Goal: Task Accomplishment & Management: Manage account settings

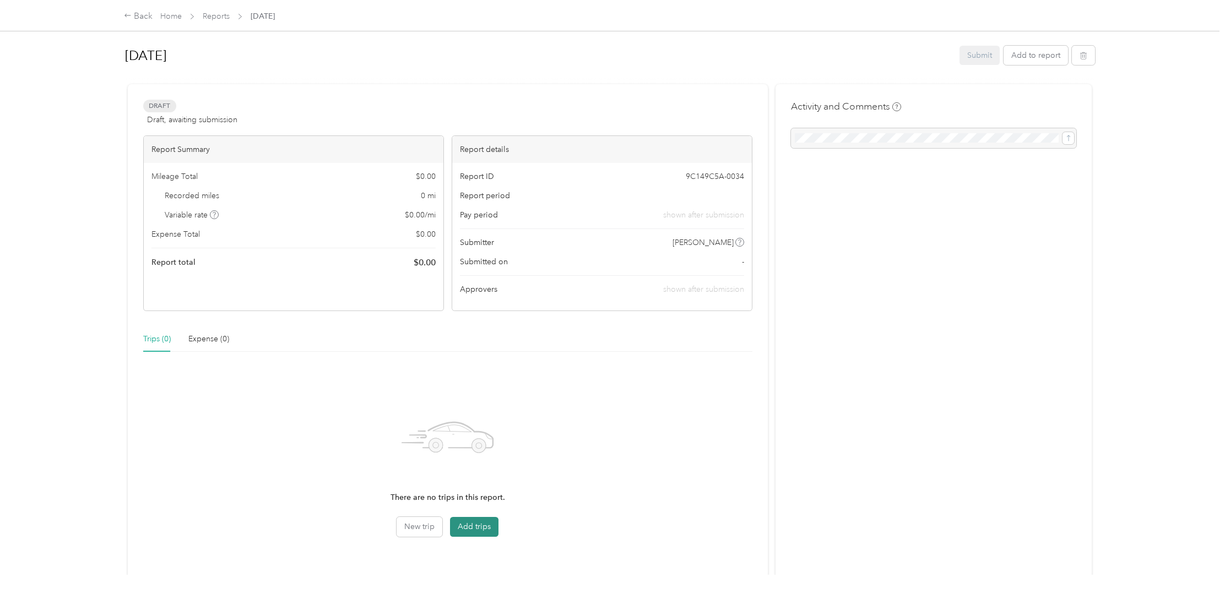
click at [480, 526] on button "Add trips" at bounding box center [474, 527] width 48 height 20
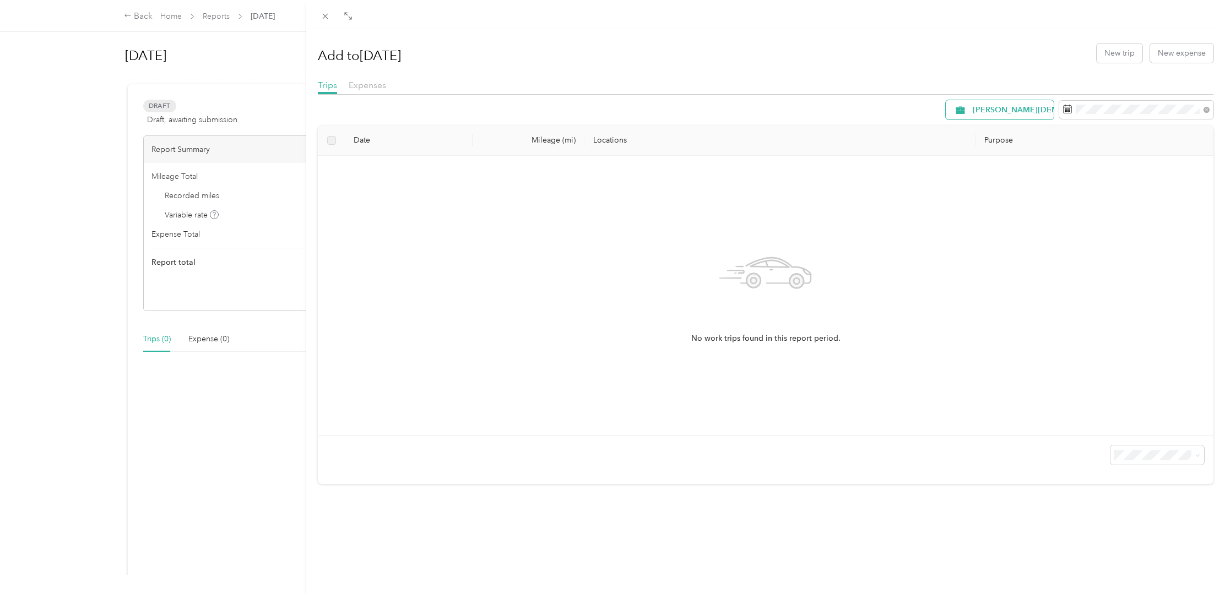
click at [1003, 113] on span "[PERSON_NAME][DEMOGRAPHIC_DATA]" at bounding box center [1050, 110] width 154 height 8
click at [1112, 50] on button "New trip" at bounding box center [1120, 53] width 46 height 19
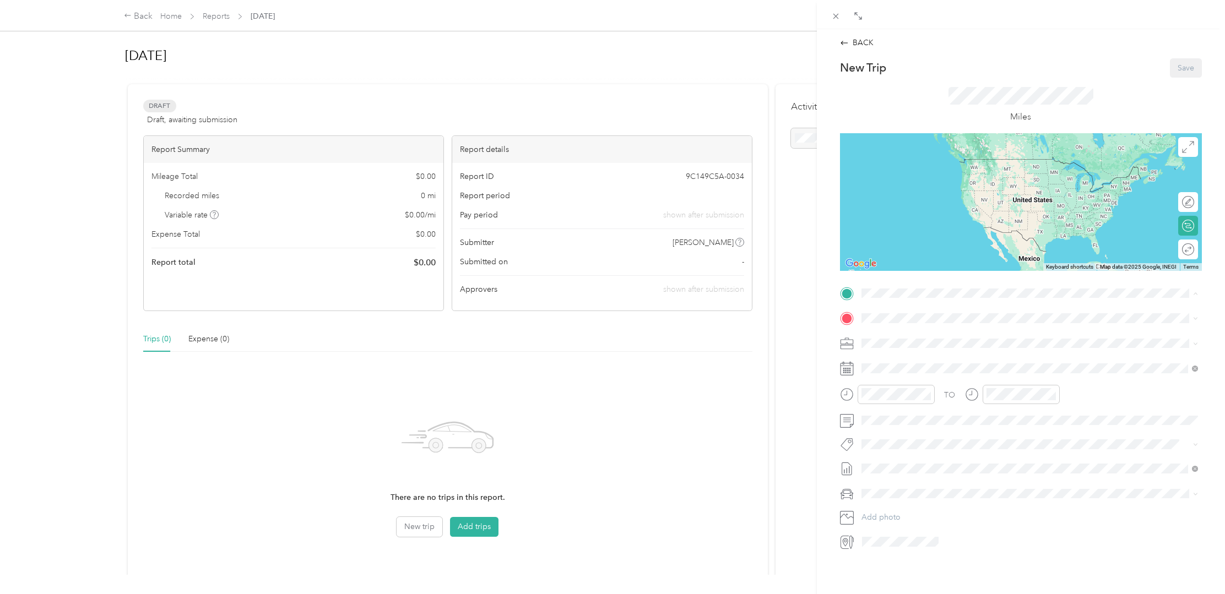
click at [889, 383] on div "[DEMOGRAPHIC_DATA] [STREET_ADDRESS]" at bounding box center [926, 378] width 89 height 23
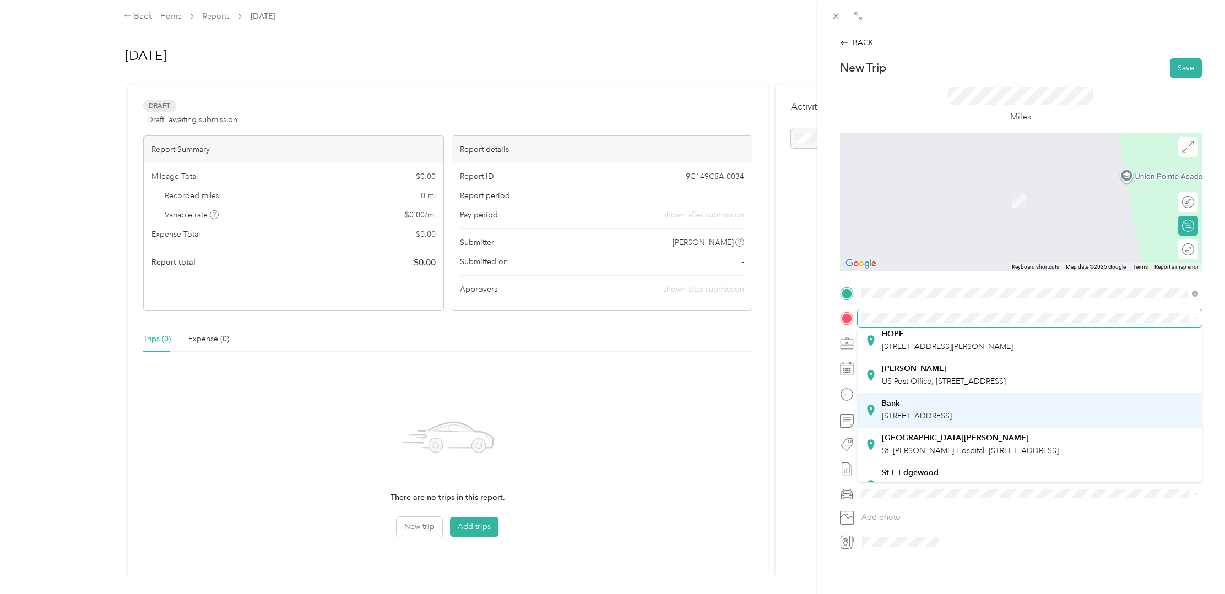
scroll to position [98, 0]
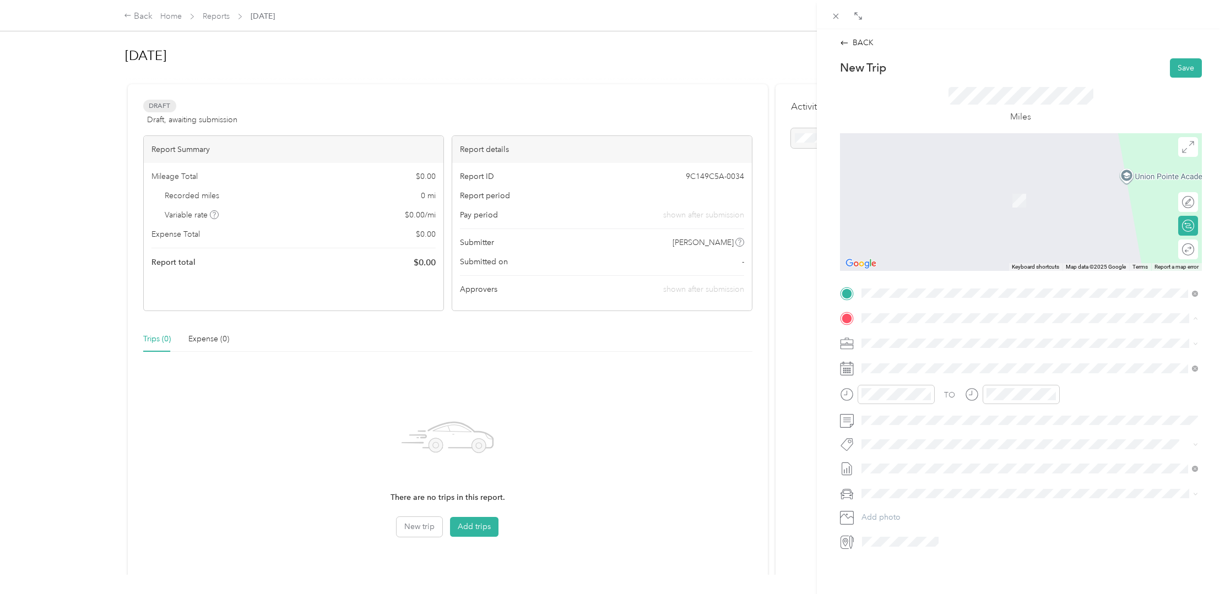
click at [908, 420] on span "[STREET_ADDRESS]" at bounding box center [917, 414] width 70 height 9
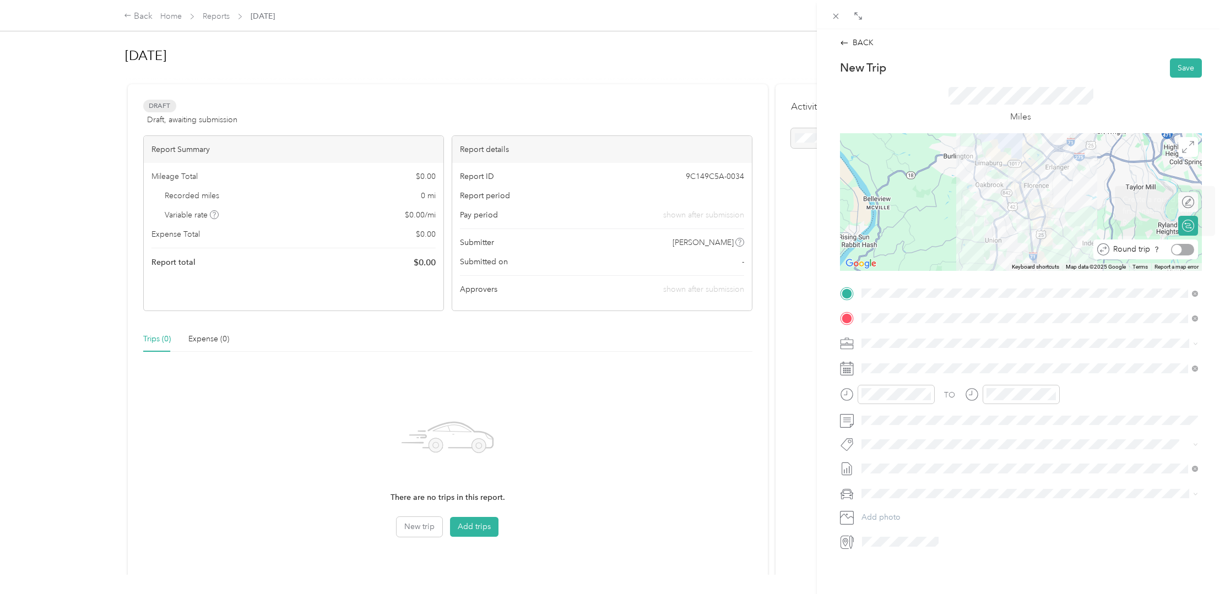
click at [1185, 252] on div at bounding box center [1182, 250] width 23 height 12
click at [997, 492] on div "09" at bounding box center [997, 491] width 26 height 15
click at [1032, 415] on div "15" at bounding box center [1029, 415] width 26 height 15
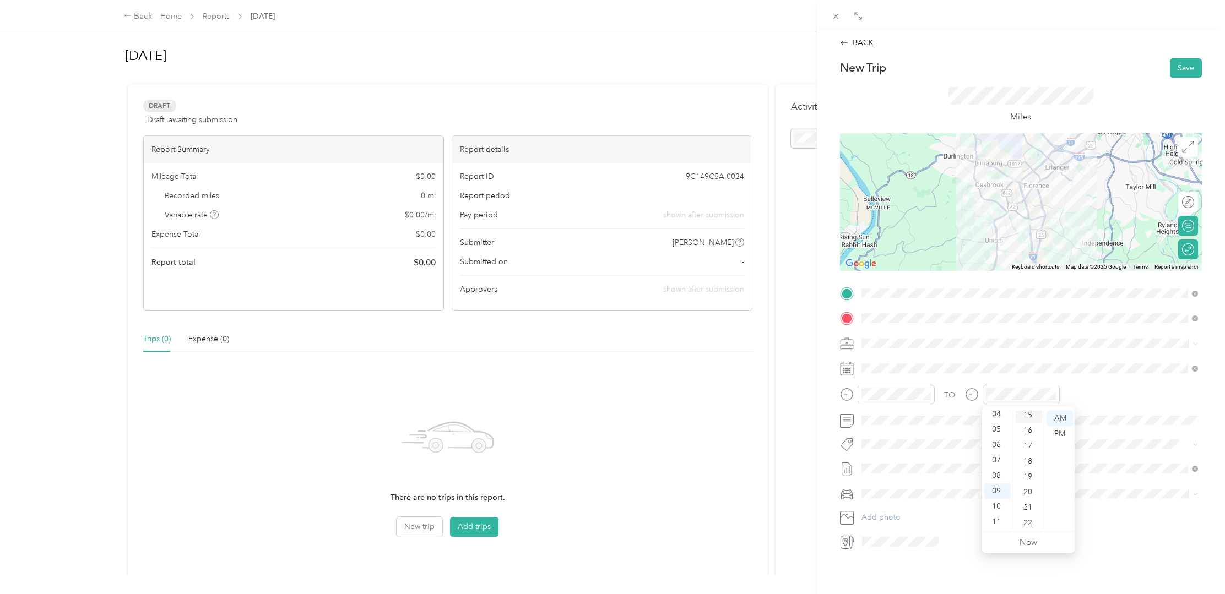
scroll to position [231, 0]
click at [874, 515] on li "Rouge 1" at bounding box center [1030, 513] width 344 height 19
click at [1183, 67] on button "Save" at bounding box center [1186, 67] width 32 height 19
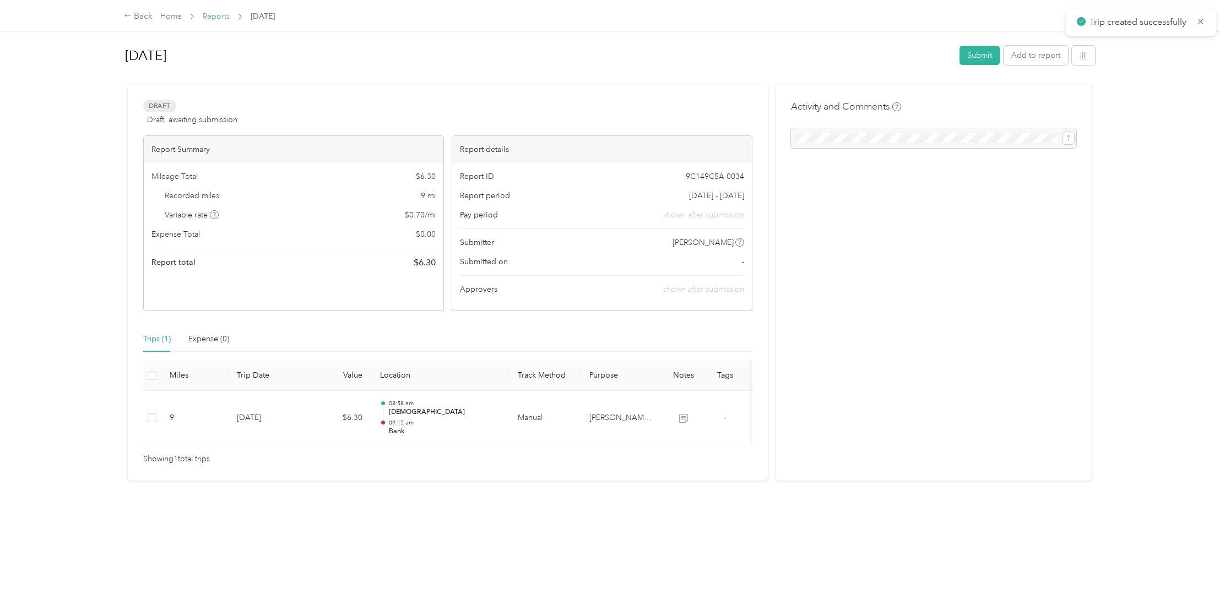
click at [213, 18] on link "Reports" at bounding box center [216, 16] width 27 height 9
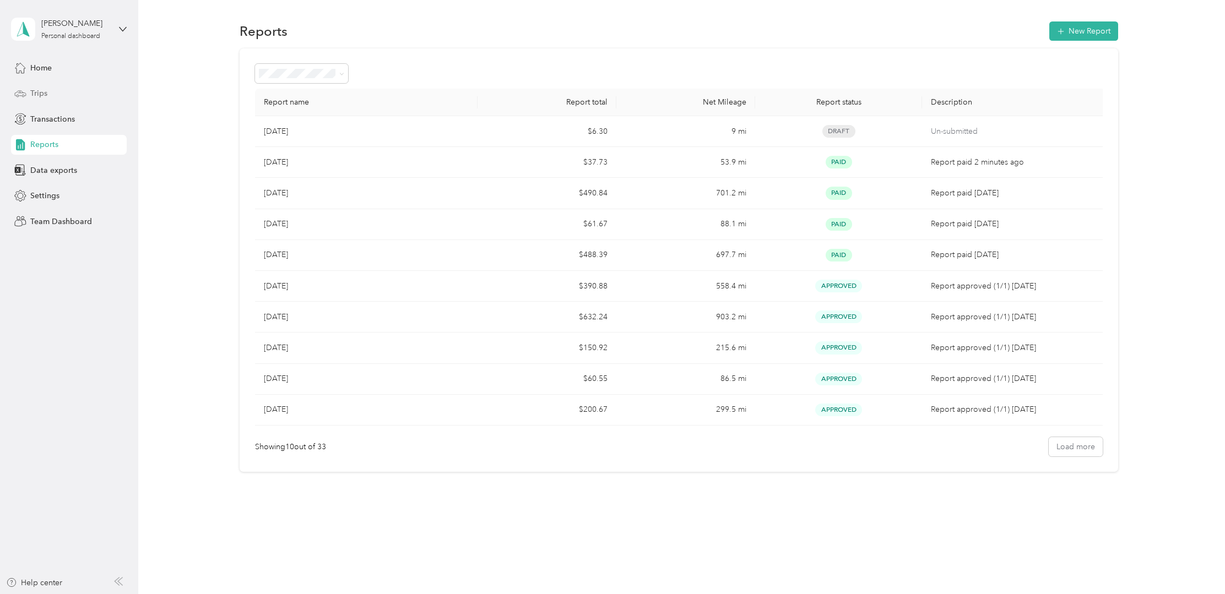
click at [35, 90] on span "Trips" at bounding box center [38, 94] width 17 height 12
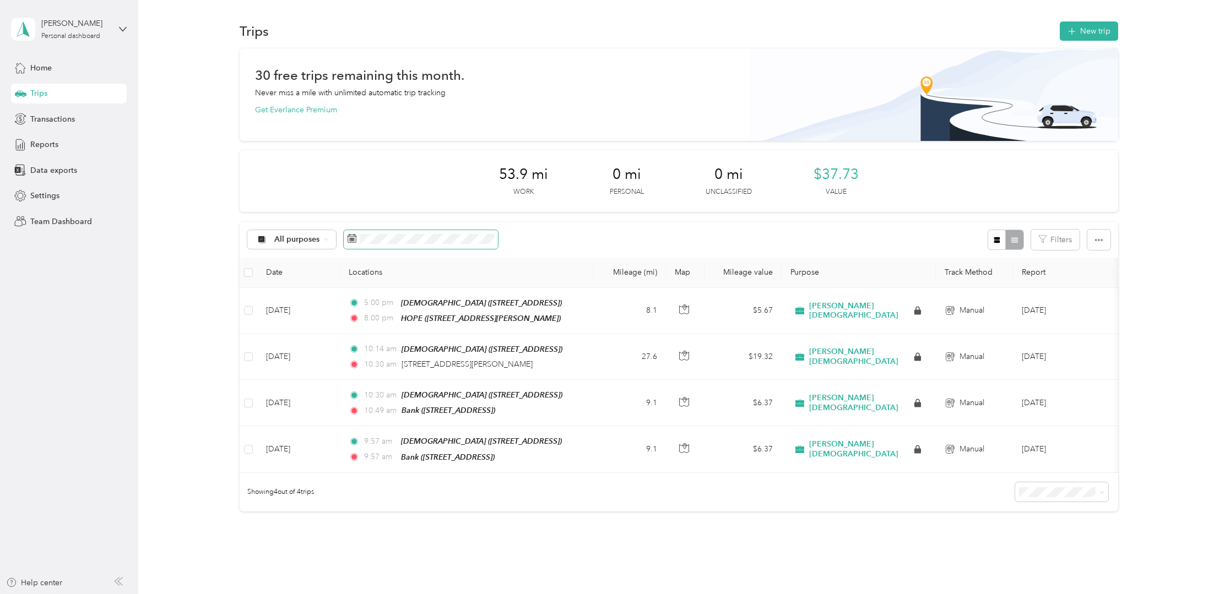
click at [480, 245] on span at bounding box center [421, 239] width 154 height 19
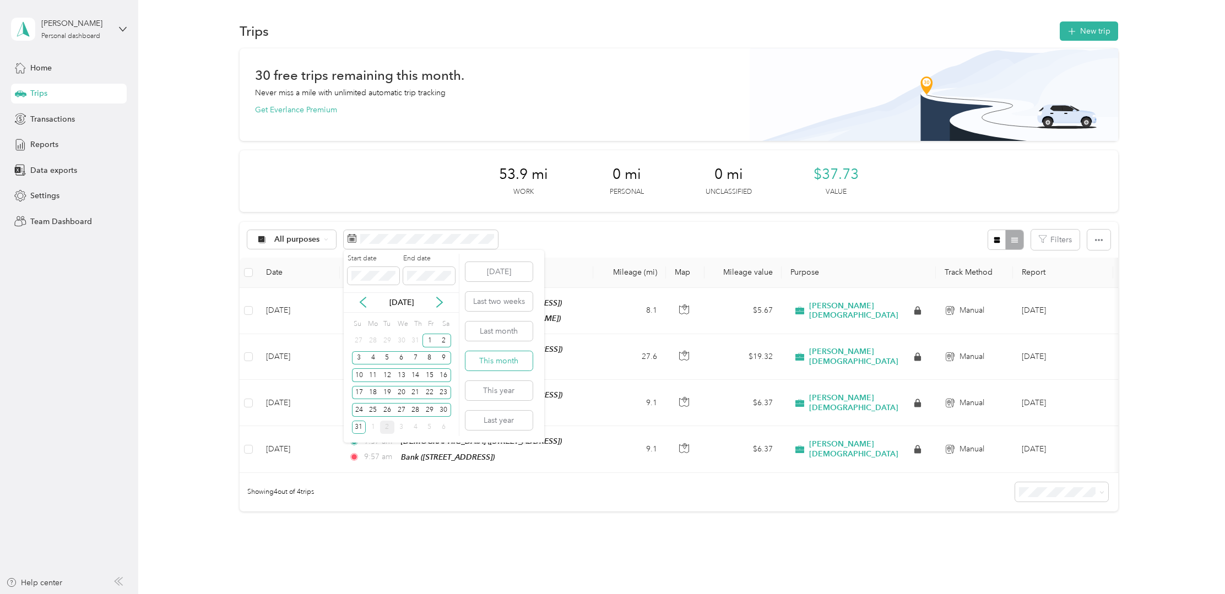
click at [500, 361] on button "This month" at bounding box center [499, 360] width 67 height 19
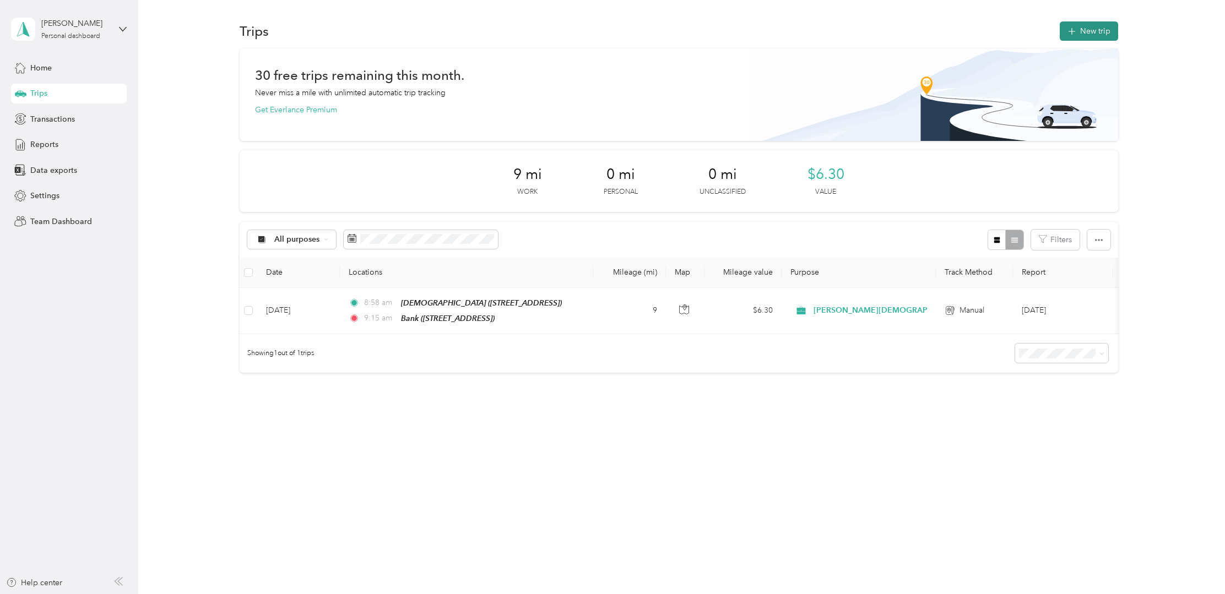
click at [1086, 26] on button "New trip" at bounding box center [1089, 30] width 58 height 19
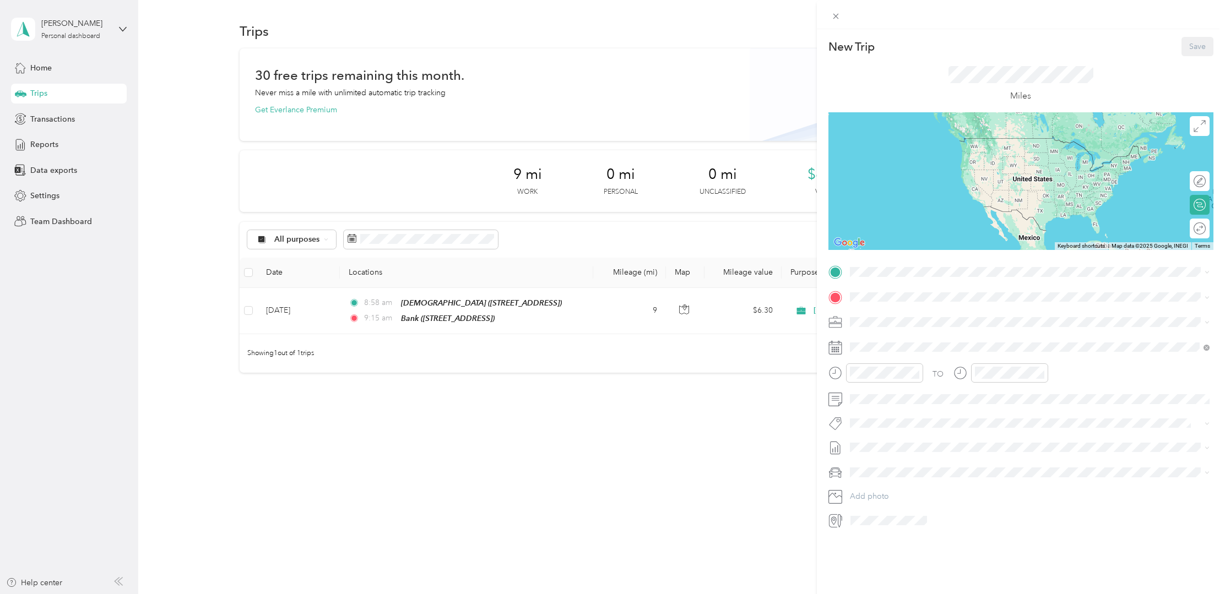
click at [889, 354] on div "[DEMOGRAPHIC_DATA] [STREET_ADDRESS]" at bounding box center [914, 356] width 89 height 23
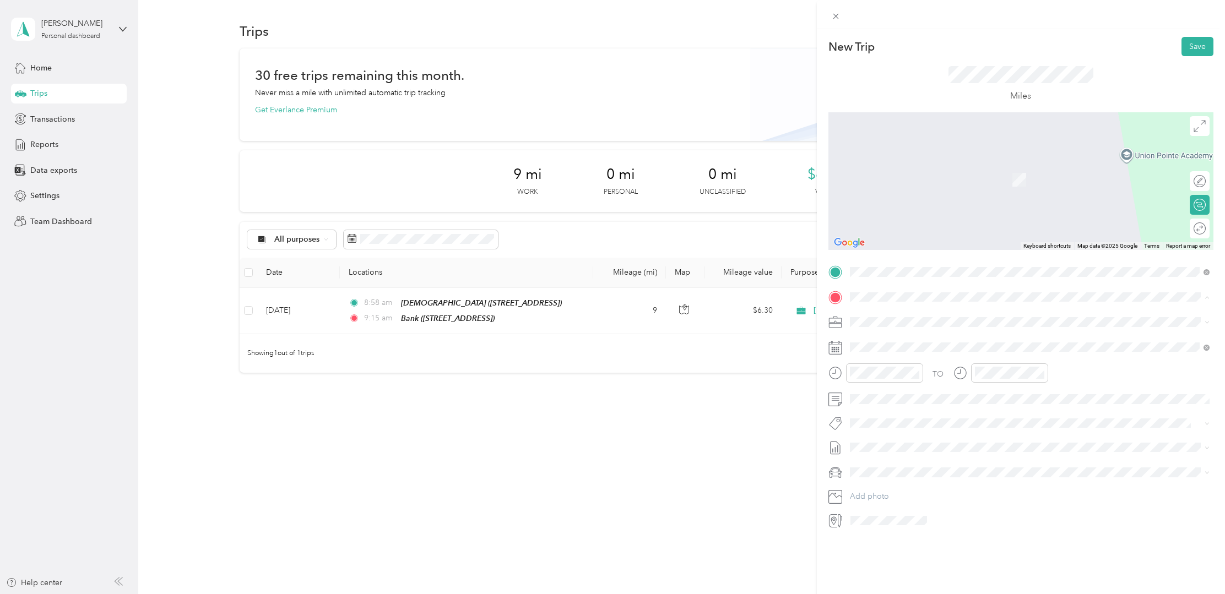
click at [886, 412] on div "HOPE [STREET_ADDRESS][PERSON_NAME]" at bounding box center [935, 416] width 131 height 23
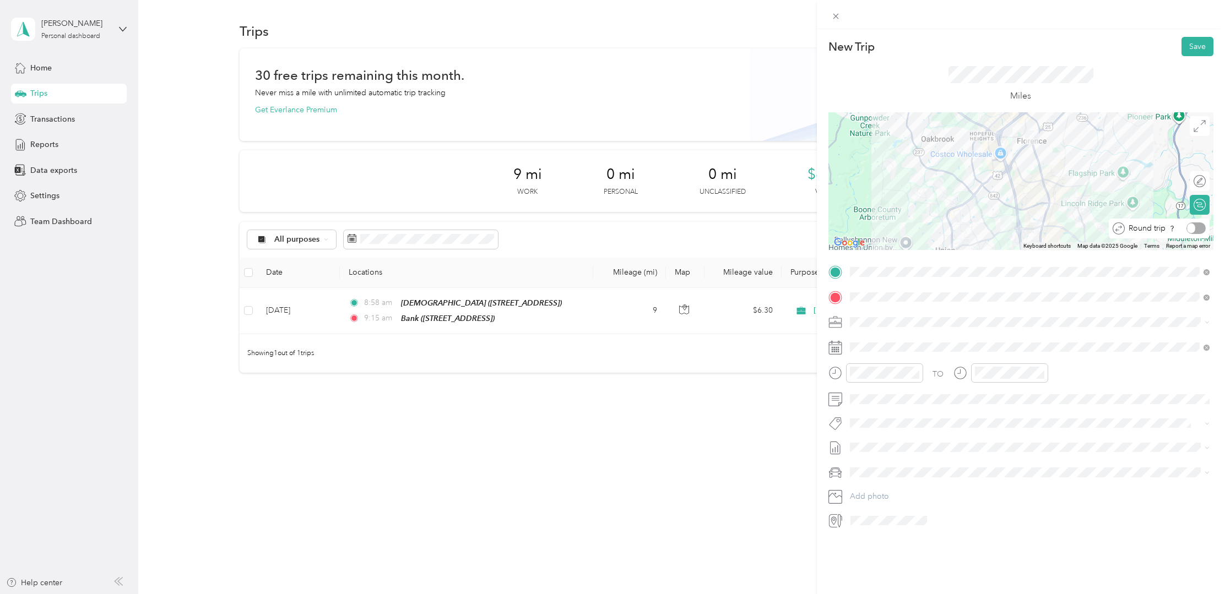
click at [1201, 229] on div at bounding box center [1196, 229] width 19 height 12
click at [917, 446] on div "3" at bounding box center [915, 448] width 14 height 14
click at [857, 411] on div "01" at bounding box center [861, 412] width 26 height 15
click at [923, 414] on div "PM" at bounding box center [924, 412] width 26 height 15
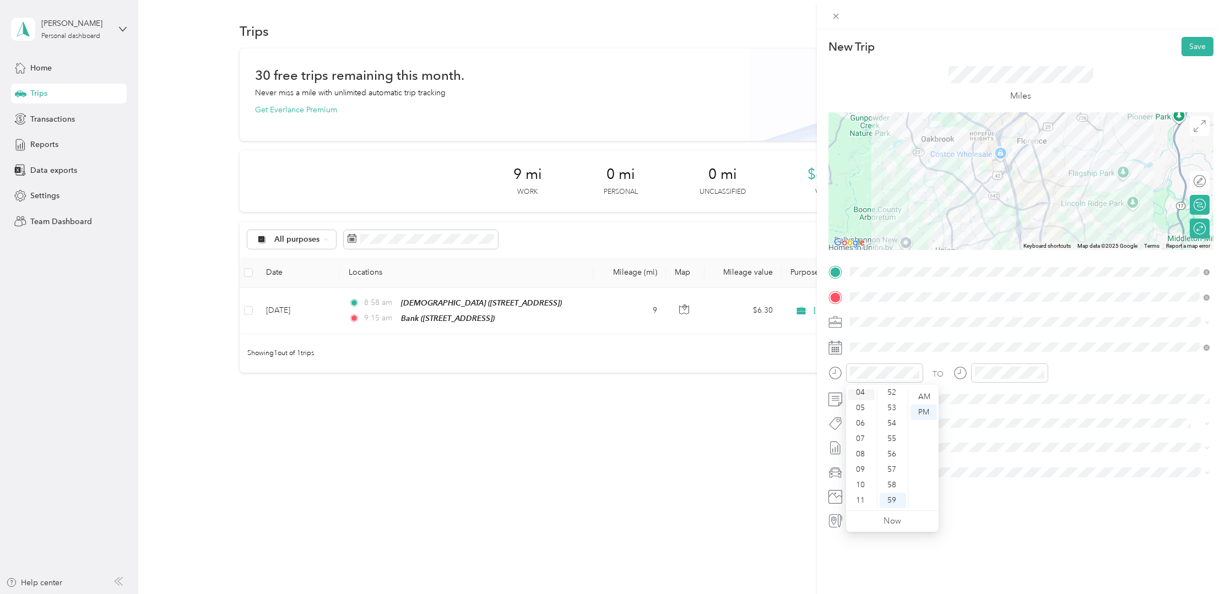
scroll to position [0, 0]
click at [859, 397] on div "12" at bounding box center [861, 396] width 26 height 15
click at [988, 431] on div "03" at bounding box center [986, 427] width 26 height 15
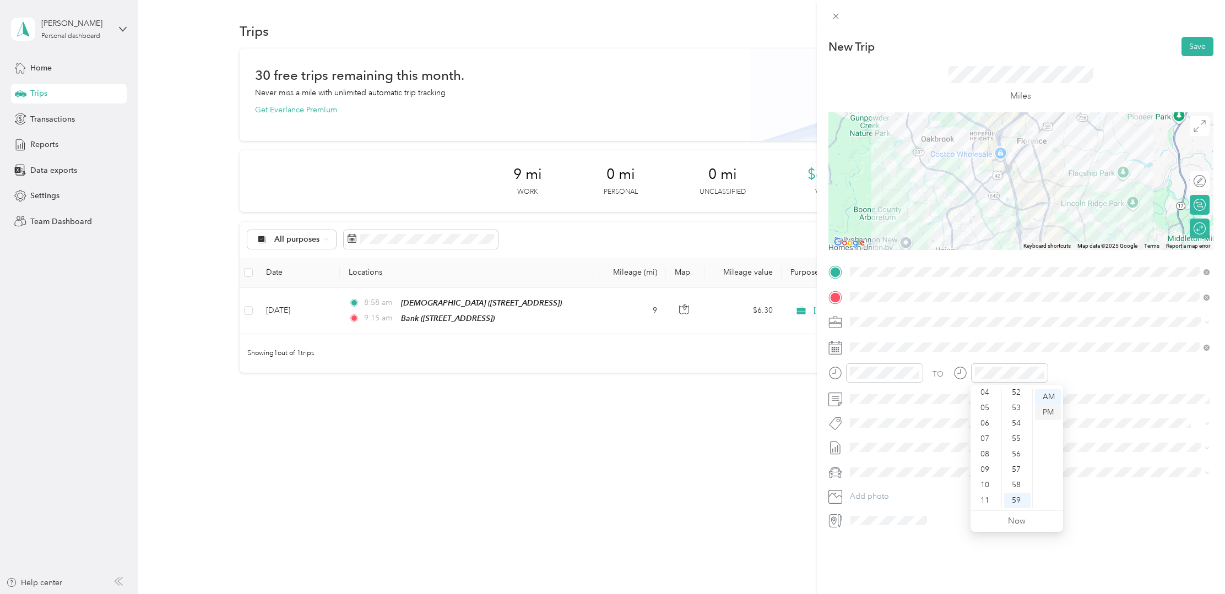
click at [1047, 412] on div "PM" at bounding box center [1048, 412] width 26 height 15
click at [868, 487] on li "[DATE] Draft" at bounding box center [1029, 480] width 367 height 18
click at [868, 491] on span "Rouge 1" at bounding box center [869, 491] width 30 height 9
click at [1197, 46] on button "Save" at bounding box center [1198, 46] width 32 height 19
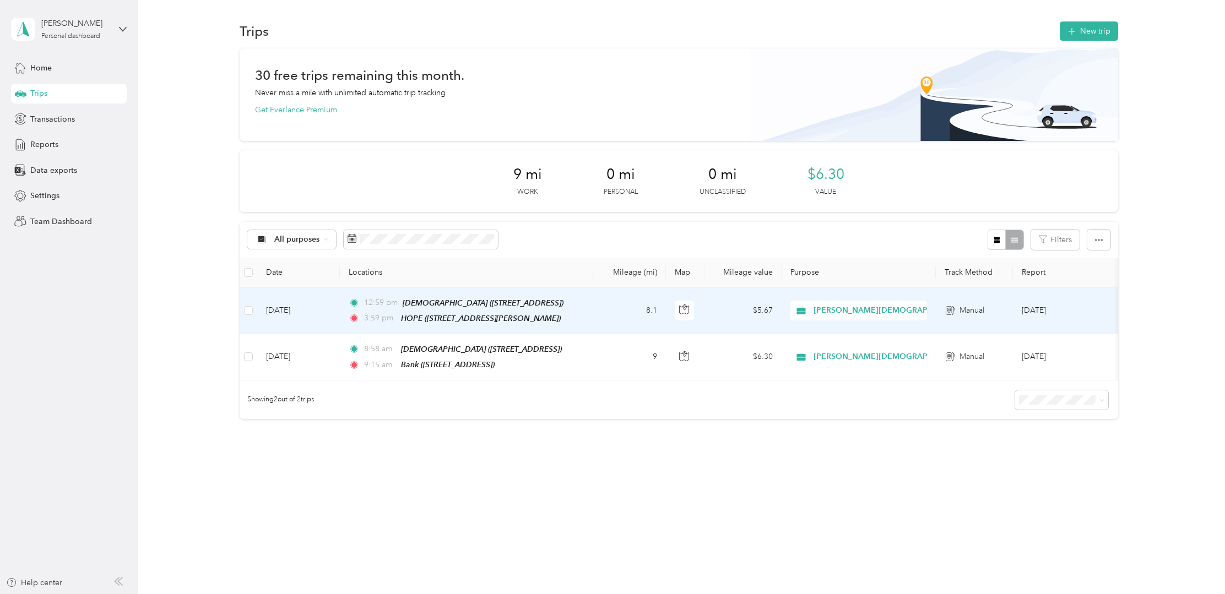
click at [291, 309] on td "[DATE]" at bounding box center [298, 311] width 83 height 46
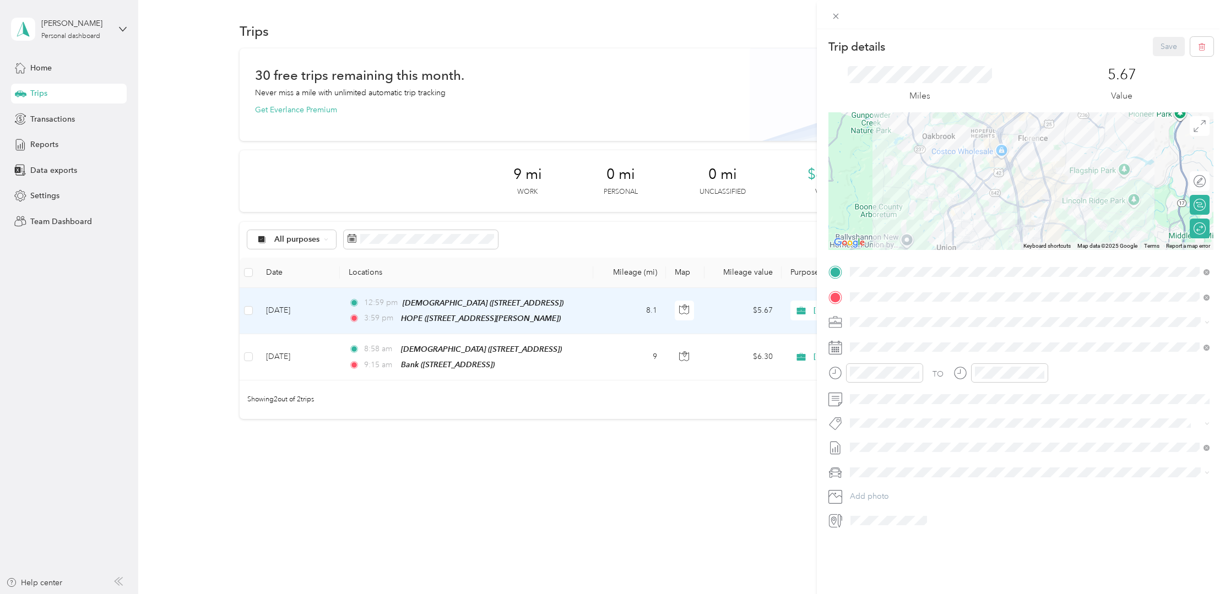
click at [508, 492] on div "Trip details Save This trip cannot be edited because it is either under review,…" at bounding box center [612, 297] width 1225 height 594
